Goal: Task Accomplishment & Management: Use online tool/utility

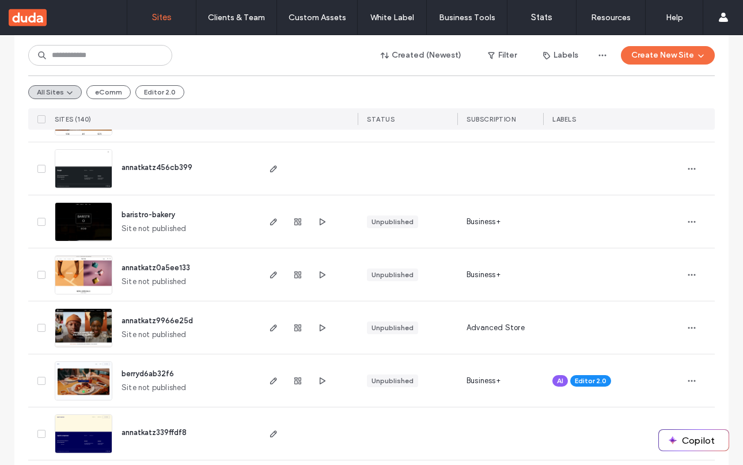
scroll to position [333, 0]
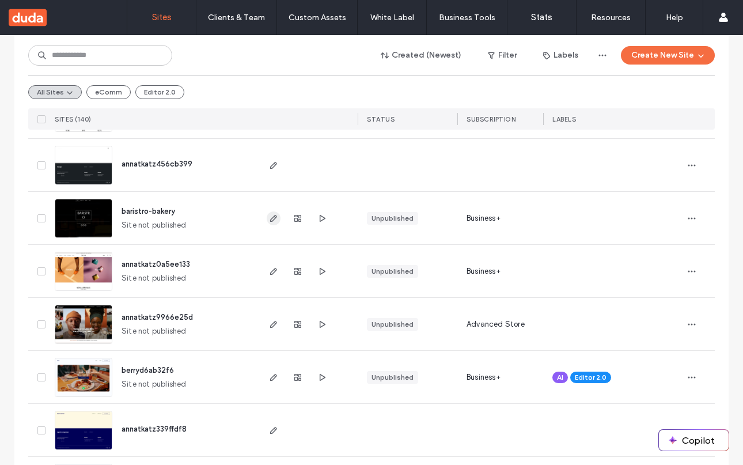
click at [270, 218] on use "button" at bounding box center [273, 218] width 7 height 7
click at [273, 218] on icon "button" at bounding box center [273, 218] width 9 height 9
click at [273, 221] on icon "button" at bounding box center [273, 218] width 9 height 9
click at [270, 217] on icon "button" at bounding box center [273, 218] width 9 height 9
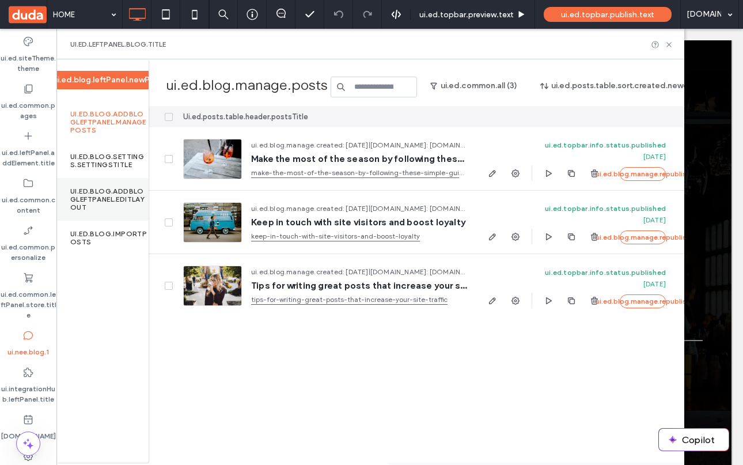
click at [85, 204] on label "ui.ed.blog.addBlogLeftPanel.editLayout" at bounding box center [109, 199] width 78 height 24
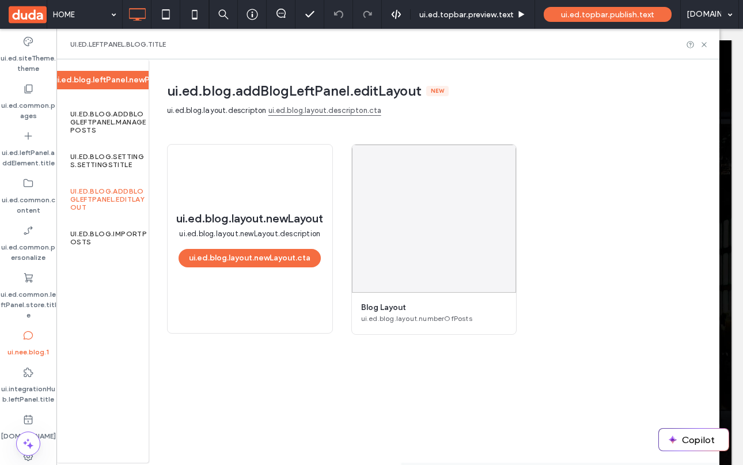
click at [194, 88] on span "ui.ed.blog.addBlogLeftPanel.editLayout" at bounding box center [294, 90] width 255 height 17
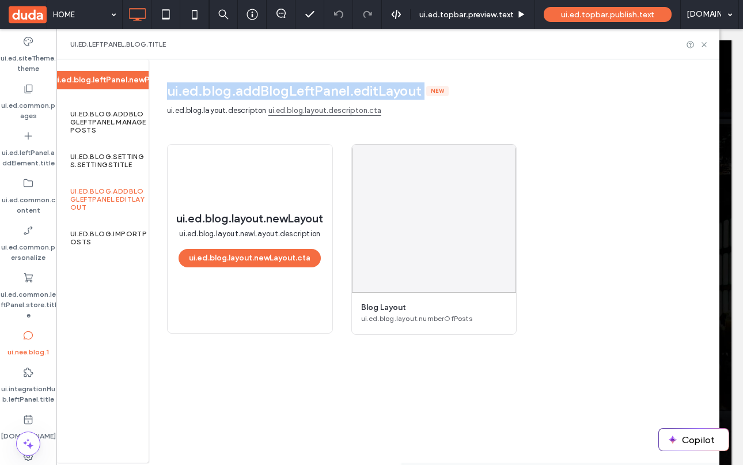
click at [194, 88] on span "ui.ed.blog.addBlogLeftPanel.editLayout" at bounding box center [294, 90] width 255 height 17
copy span "ui.ed.blog.addBlogLeftPanel.editLayout"
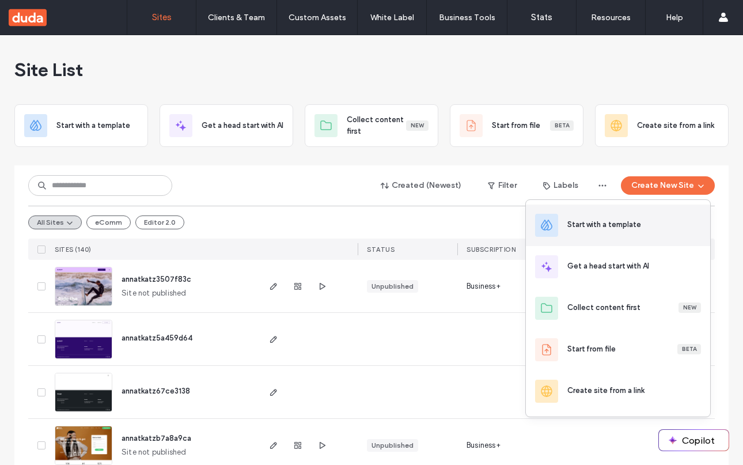
click at [659, 225] on div "Start with a template" at bounding box center [635, 225] width 134 height 12
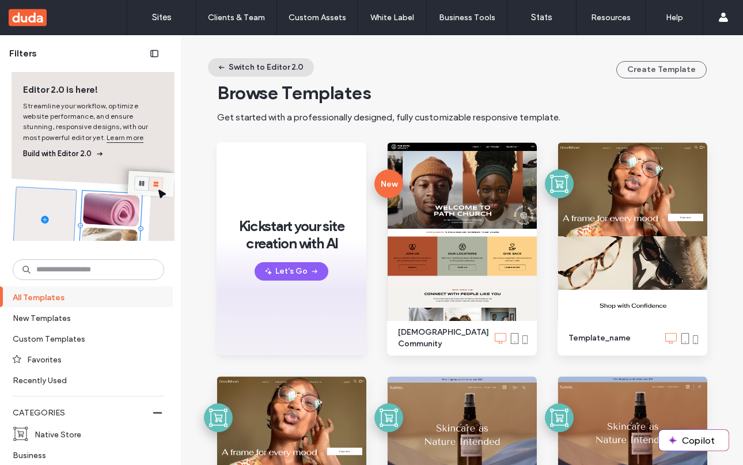
click at [246, 68] on button "Switch to Editor 2.0" at bounding box center [261, 67] width 106 height 18
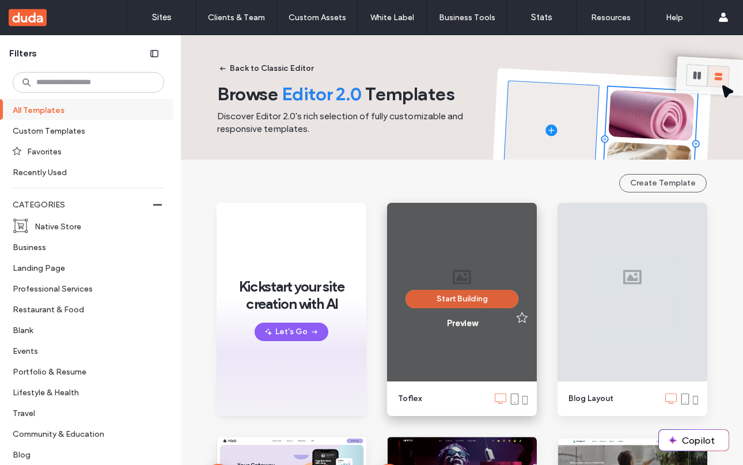
click at [455, 298] on button "Start Building" at bounding box center [462, 299] width 113 height 18
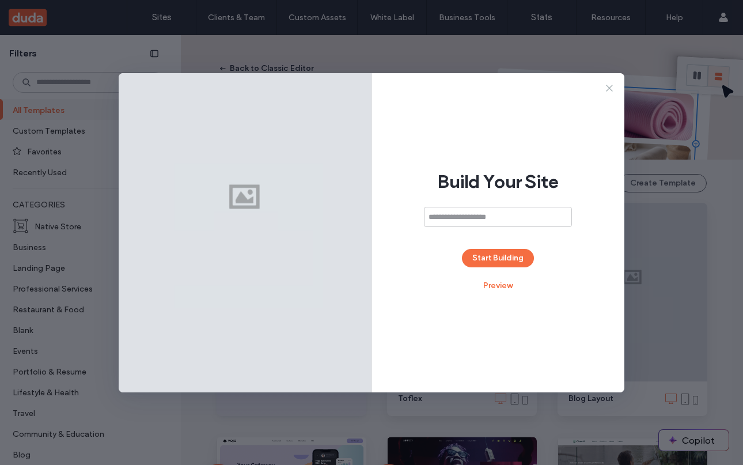
click at [611, 90] on icon at bounding box center [610, 88] width 12 height 12
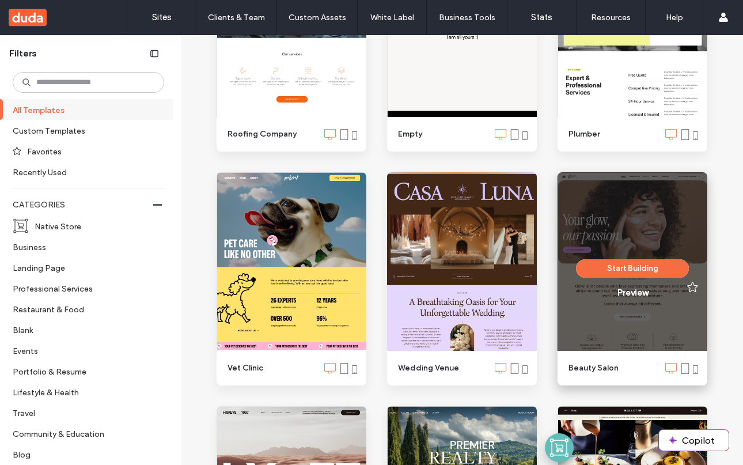
scroll to position [978, 0]
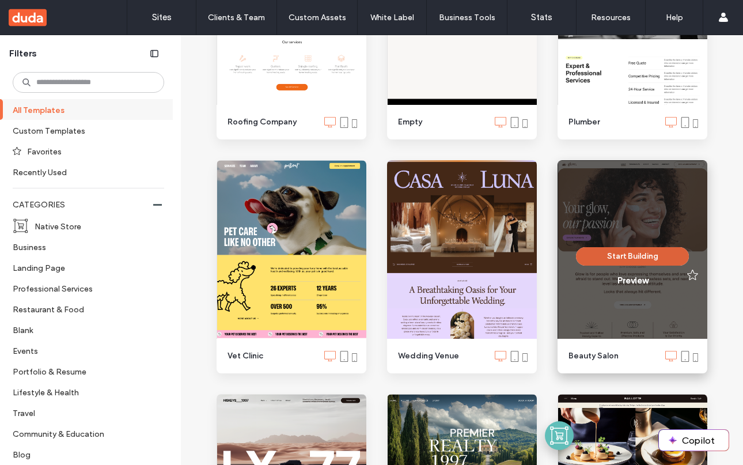
click at [634, 258] on button "Start Building" at bounding box center [632, 256] width 113 height 18
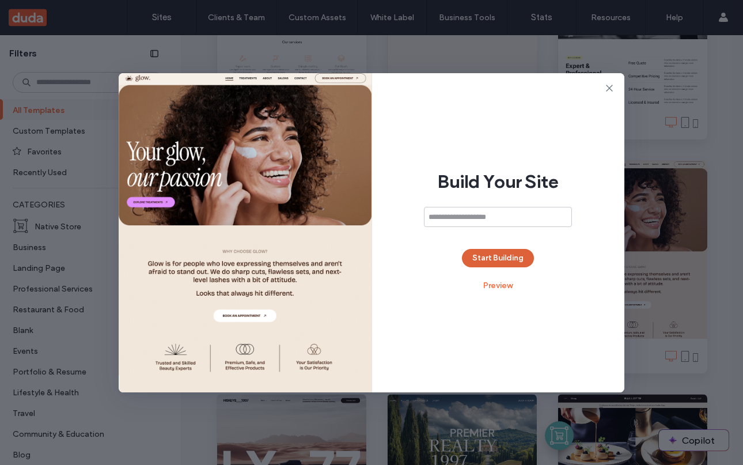
click at [496, 262] on button "Start Building" at bounding box center [498, 258] width 72 height 18
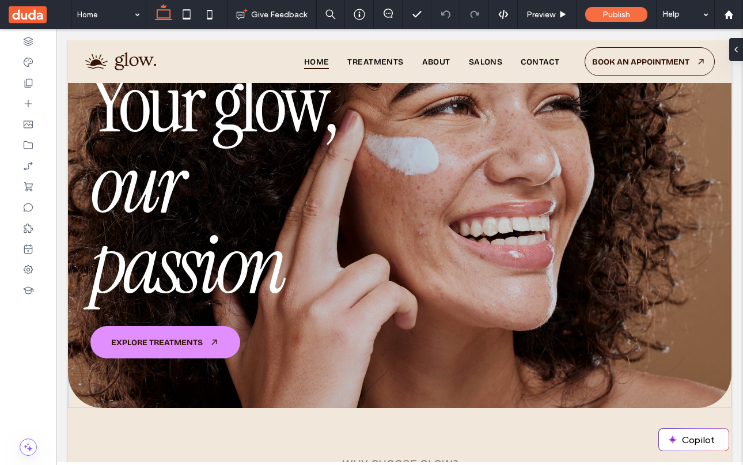
scroll to position [151, 0]
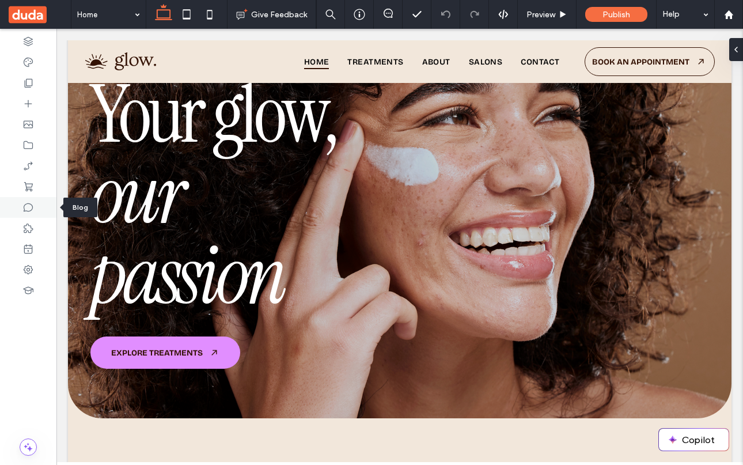
click at [35, 204] on div at bounding box center [28, 207] width 56 height 21
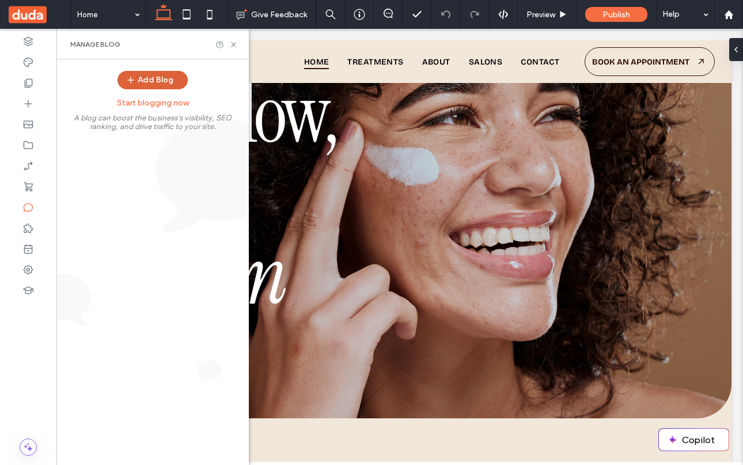
click at [154, 77] on button "Add Blog" at bounding box center [153, 80] width 70 height 18
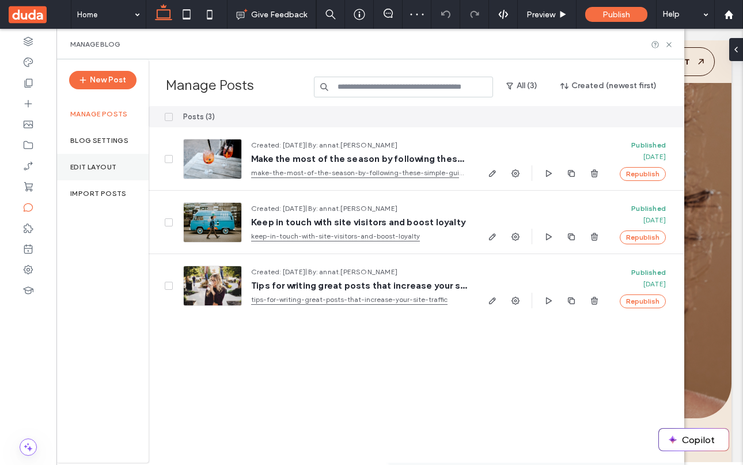
click at [104, 159] on div "Edit Layout" at bounding box center [102, 167] width 92 height 27
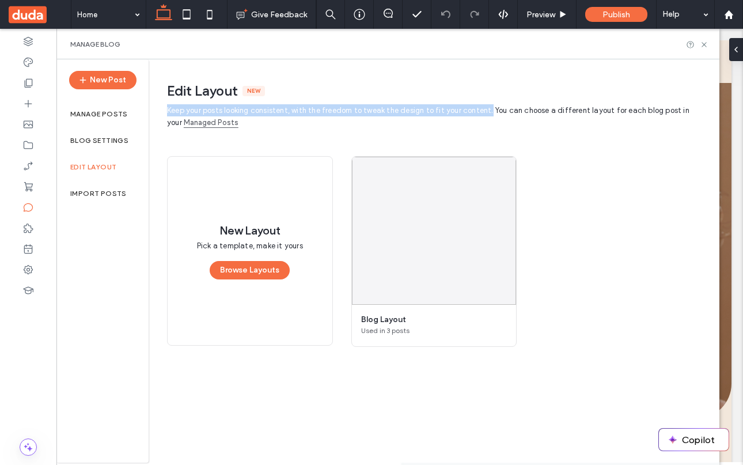
drag, startPoint x: 167, startPoint y: 113, endPoint x: 490, endPoint y: 109, distance: 322.7
click at [490, 109] on span "Keep your posts looking consistent, with the freedom to tweak the design to fit…" at bounding box center [428, 116] width 523 height 21
copy span "Keep your posts looking consistent, with the freedom to tweak the design to fit…"
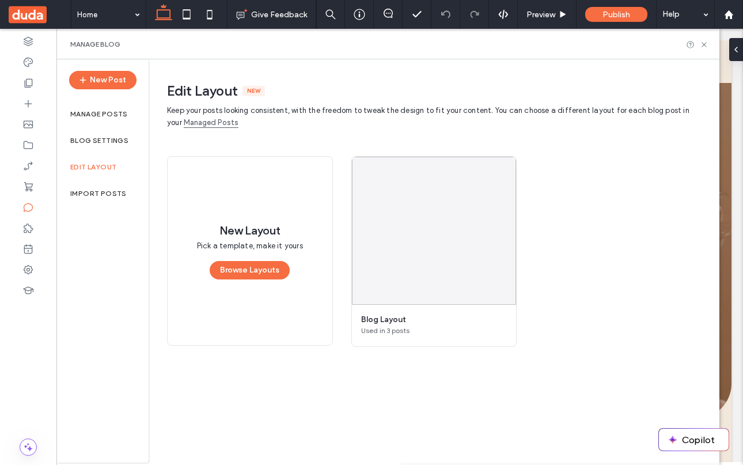
click at [388, 130] on main "Keep your posts looking consistent, with the freedom to tweak the design to fit…" at bounding box center [434, 271] width 534 height 335
drag, startPoint x: 220, startPoint y: 227, endPoint x: 281, endPoint y: 230, distance: 61.2
click at [281, 230] on span "New Layout" at bounding box center [250, 230] width 61 height 15
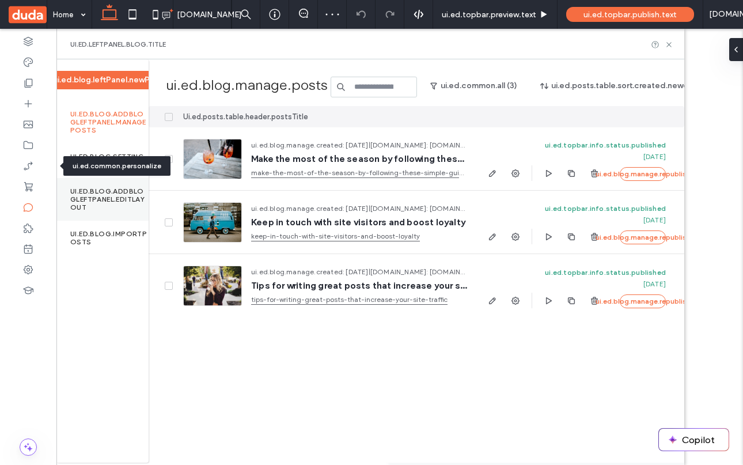
click at [111, 191] on label "ui.ed.blog.addBlogLeftPanel.editLayout" at bounding box center [109, 199] width 78 height 24
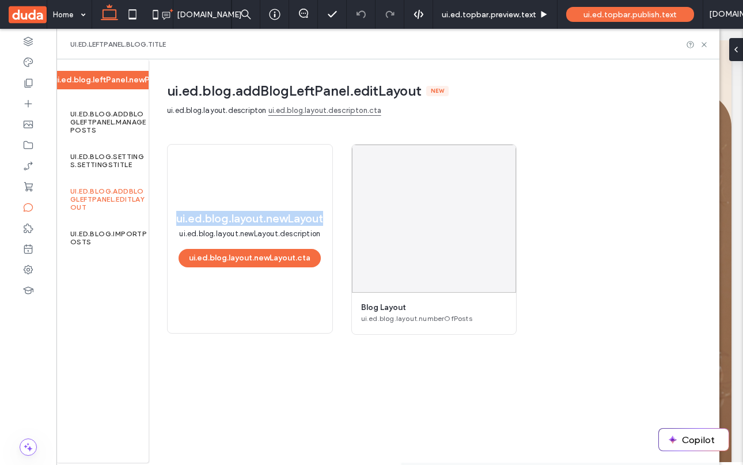
drag, startPoint x: 174, startPoint y: 219, endPoint x: 328, endPoint y: 221, distance: 154.4
click at [328, 221] on div "ui.ed.blog.layout.newLayout ui.ed.blog.layout.newLayout.description ui.ed.blog.…" at bounding box center [250, 239] width 165 height 188
copy span "ui.ed.blog.layout.newLayout"
click at [259, 232] on span "ui.ed.blog.layout.newLayout.description" at bounding box center [249, 234] width 141 height 12
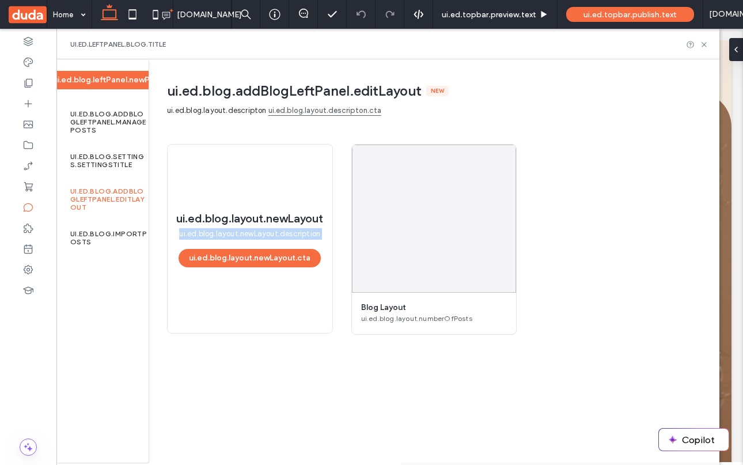
click at [259, 232] on span "ui.ed.blog.layout.newLayout.description" at bounding box center [249, 234] width 141 height 12
copy div "ui.ed.blog.layout.newLayout.description ui.ed.blog.layout.newLayout.cta"
click at [234, 259] on button "ui.ed.blog.layout.newLayout.cta" at bounding box center [250, 258] width 142 height 18
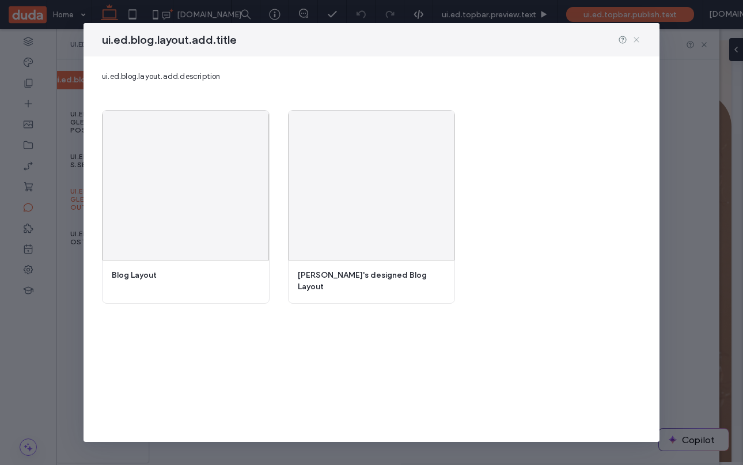
click at [637, 40] on icon at bounding box center [636, 39] width 9 height 9
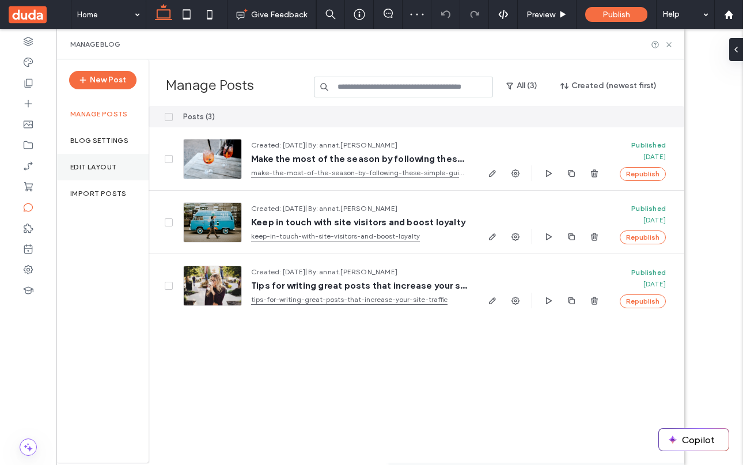
click at [85, 168] on label "Edit Layout" at bounding box center [93, 167] width 46 height 8
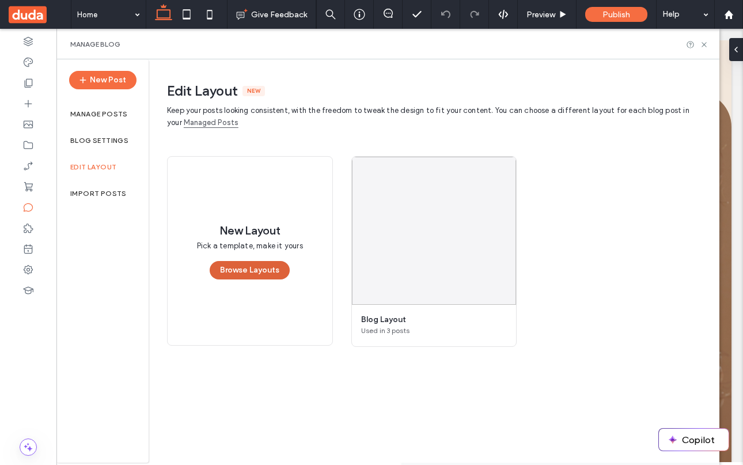
click at [243, 269] on button "Browse Layouts" at bounding box center [250, 270] width 80 height 18
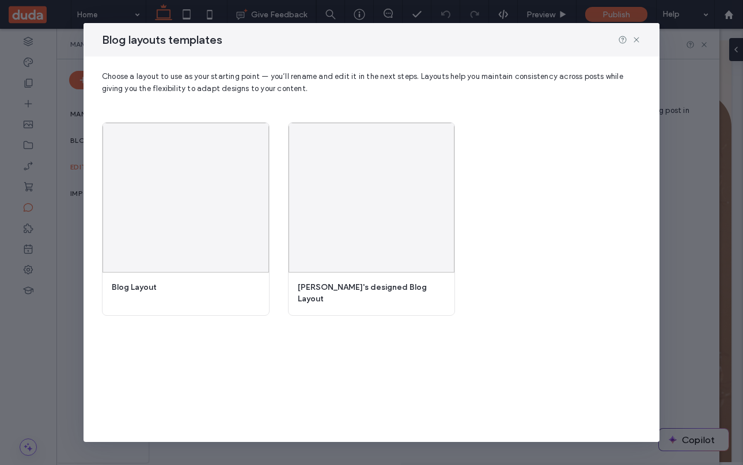
click at [157, 37] on span "Blog layouts templates" at bounding box center [162, 39] width 120 height 15
copy div "Blog layouts templates"
click at [183, 85] on span "Choose a layout to use as your starting point — you’ll rename and edit it in th…" at bounding box center [362, 82] width 521 height 21
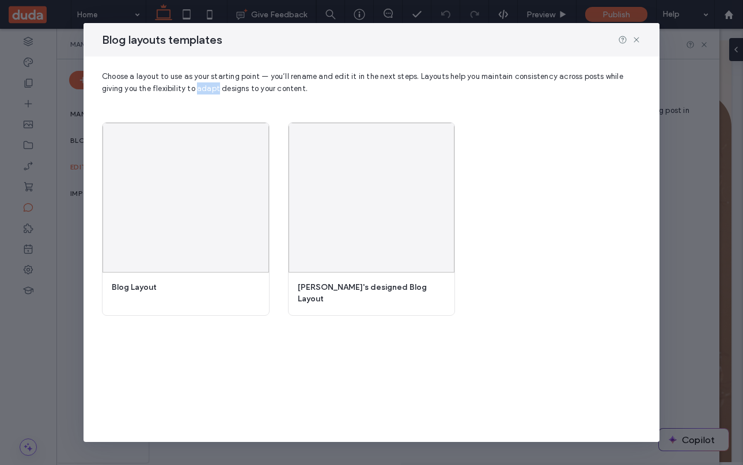
click at [183, 85] on span "Choose a layout to use as your starting point — you’ll rename and edit it in th…" at bounding box center [362, 82] width 521 height 21
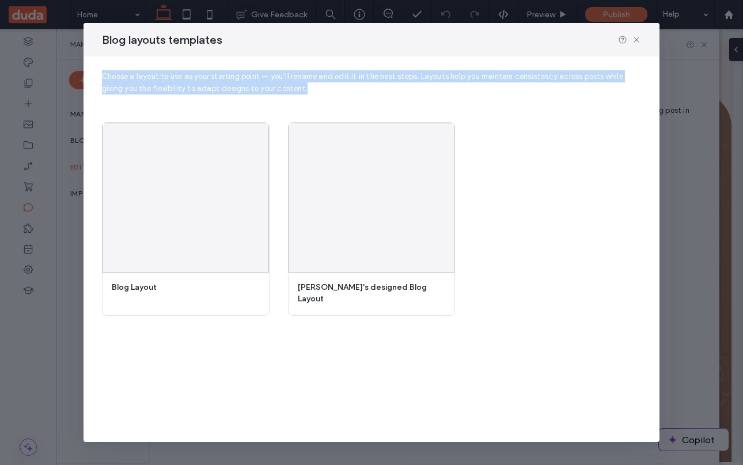
click at [183, 85] on span "Choose a layout to use as your starting point — you’ll rename and edit it in th…" at bounding box center [362, 82] width 521 height 21
copy span "Choose a layout to use as your starting point — you’ll rename and edit it in th…"
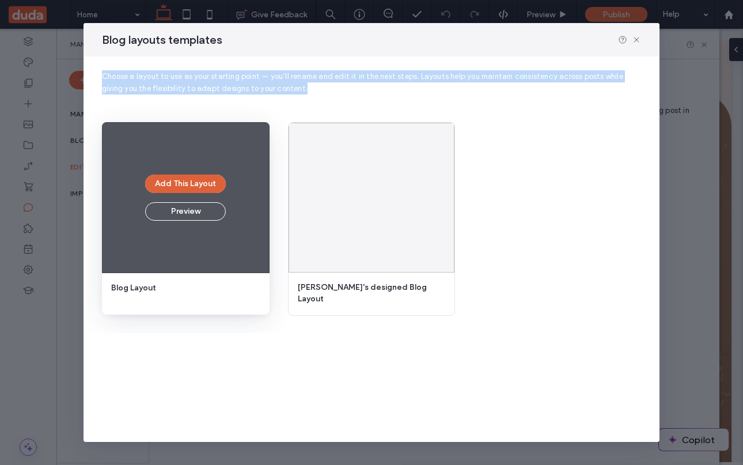
click at [188, 181] on button "Add This Layout" at bounding box center [185, 184] width 81 height 18
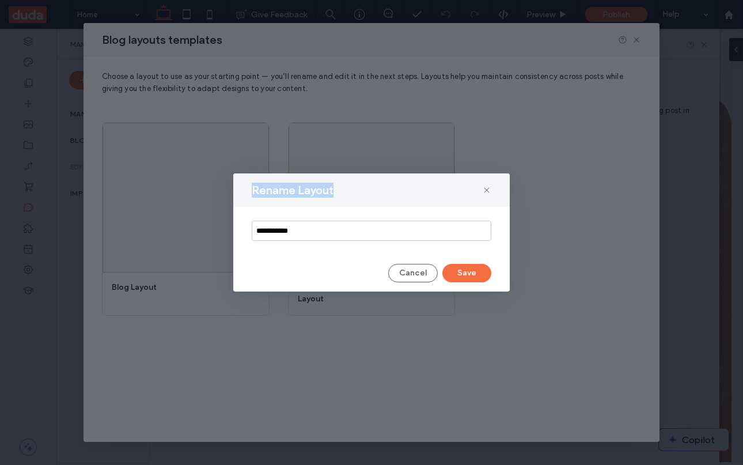
drag, startPoint x: 252, startPoint y: 186, endPoint x: 335, endPoint y: 186, distance: 83.5
click at [335, 186] on div "Rename Layout" at bounding box center [371, 189] width 277 height 33
copy span "Rename Layout"
click at [319, 236] on input "**********" at bounding box center [372, 231] width 240 height 20
type input "**********"
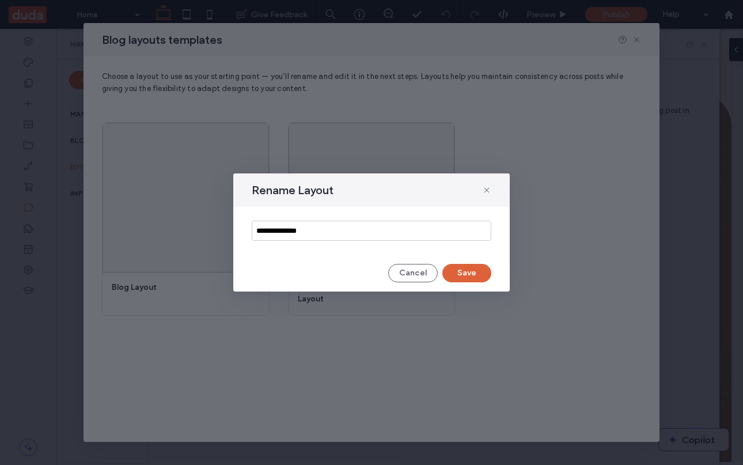
click at [472, 276] on button "Save" at bounding box center [467, 273] width 49 height 18
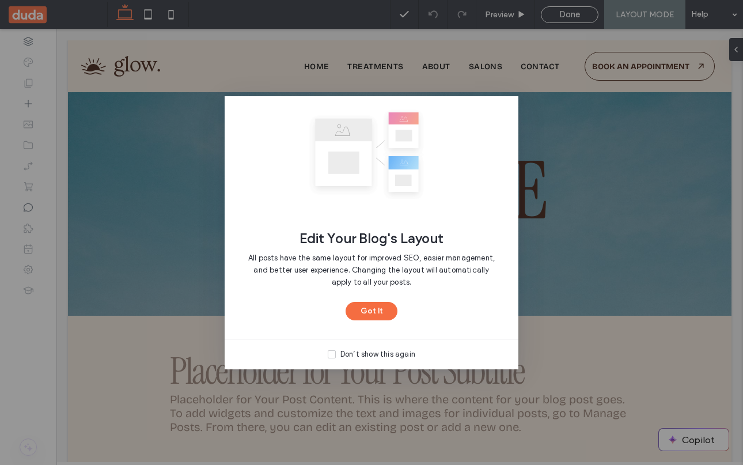
click at [549, 231] on div "Edit Your Blog's Layout All posts have the same layout for improved SEO, easier…" at bounding box center [371, 232] width 743 height 465
click at [364, 321] on div "Edit Your Blog's Layout All posts have the same layout for improved SEO, easier…" at bounding box center [372, 217] width 294 height 243
click at [373, 311] on button "Got It" at bounding box center [372, 311] width 52 height 18
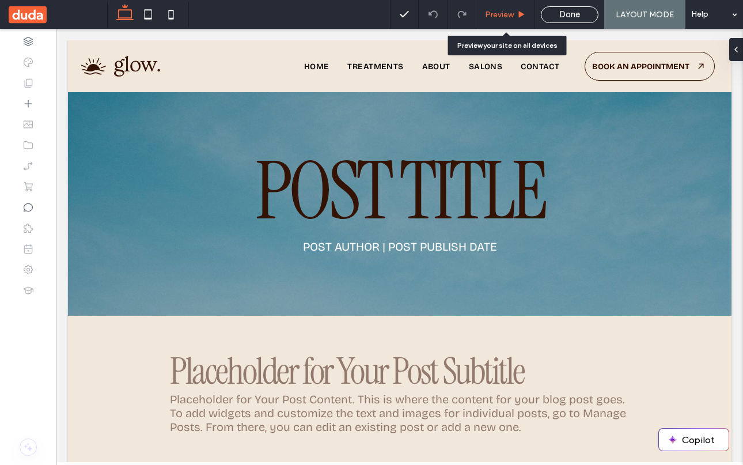
click at [498, 12] on span "Preview" at bounding box center [499, 15] width 29 height 10
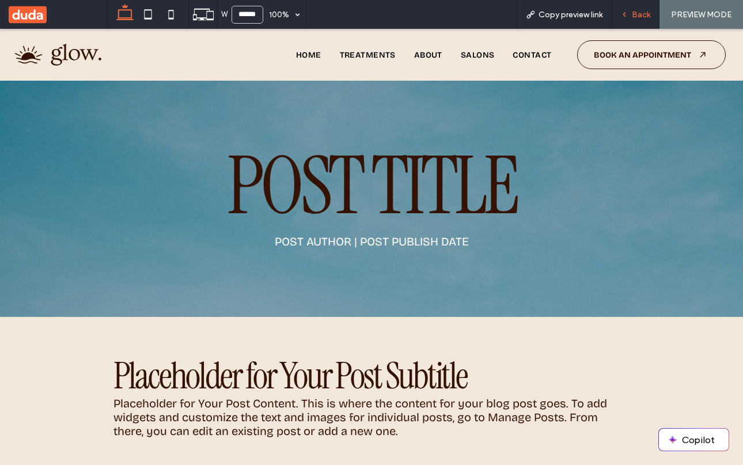
click at [641, 10] on span "Back" at bounding box center [641, 15] width 18 height 10
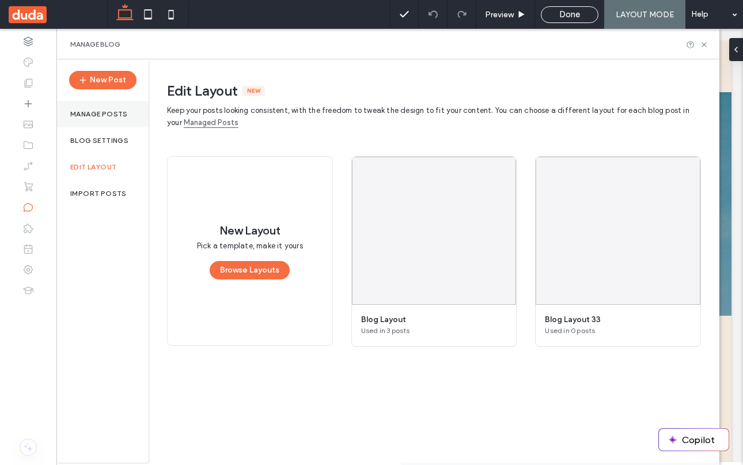
click at [91, 112] on label "Manage posts" at bounding box center [99, 114] width 58 height 8
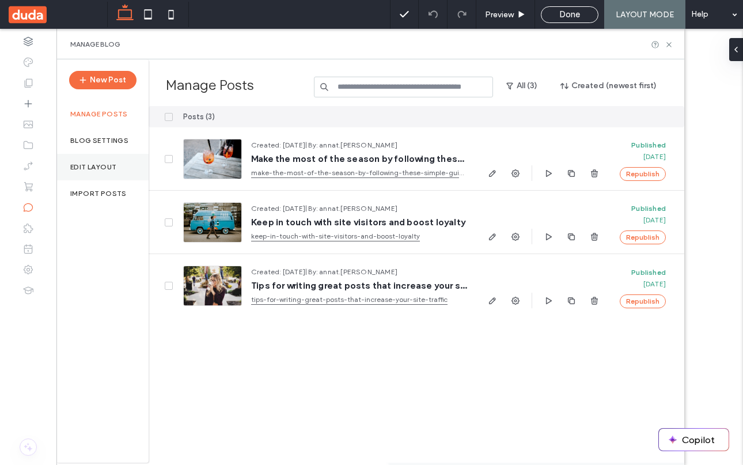
click at [95, 168] on label "Edit Layout" at bounding box center [93, 167] width 46 height 8
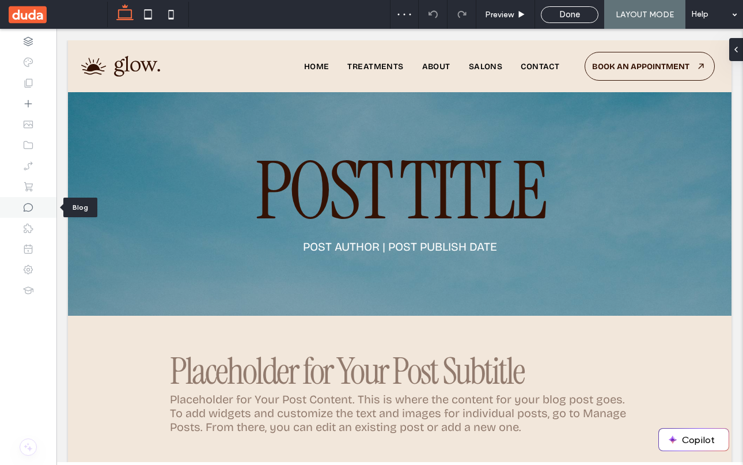
click at [25, 206] on icon at bounding box center [28, 208] width 12 height 12
